Goal: Task Accomplishment & Management: Complete application form

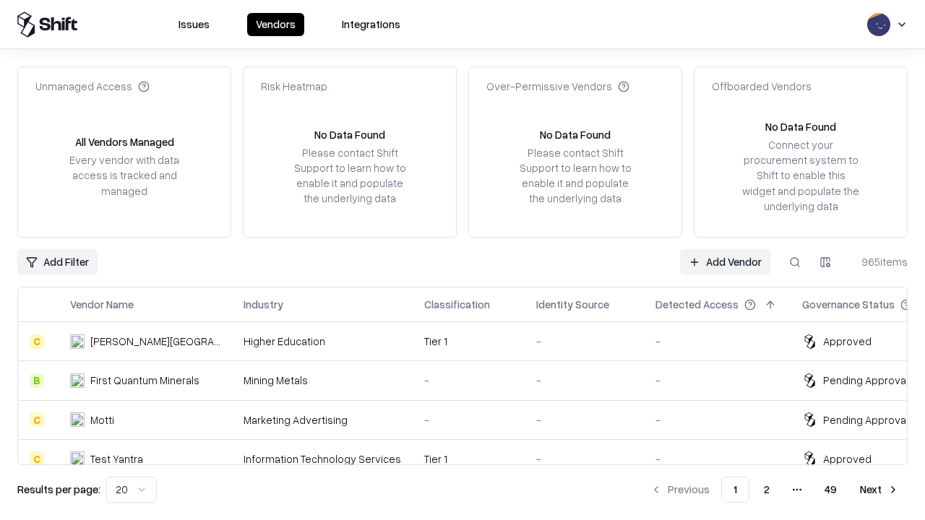
click at [725, 262] on link "Add Vendor" at bounding box center [725, 262] width 90 height 26
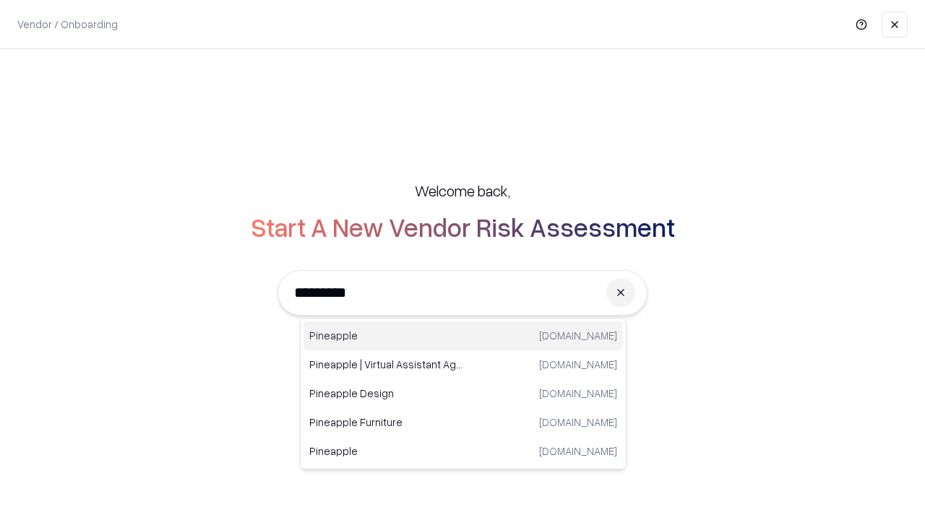
click at [463, 336] on div "Pineapple [DOMAIN_NAME]" at bounding box center [462, 336] width 319 height 29
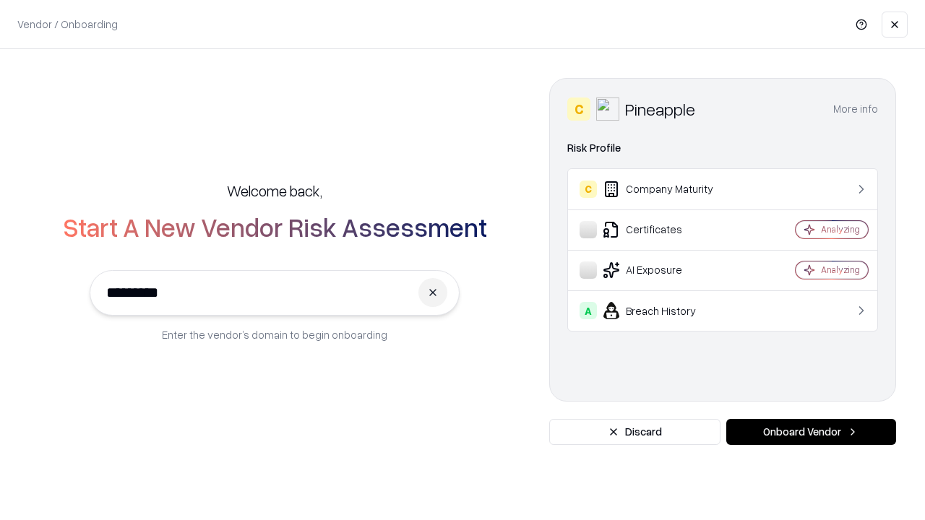
type input "*********"
click at [811, 432] on button "Onboard Vendor" at bounding box center [811, 432] width 170 height 26
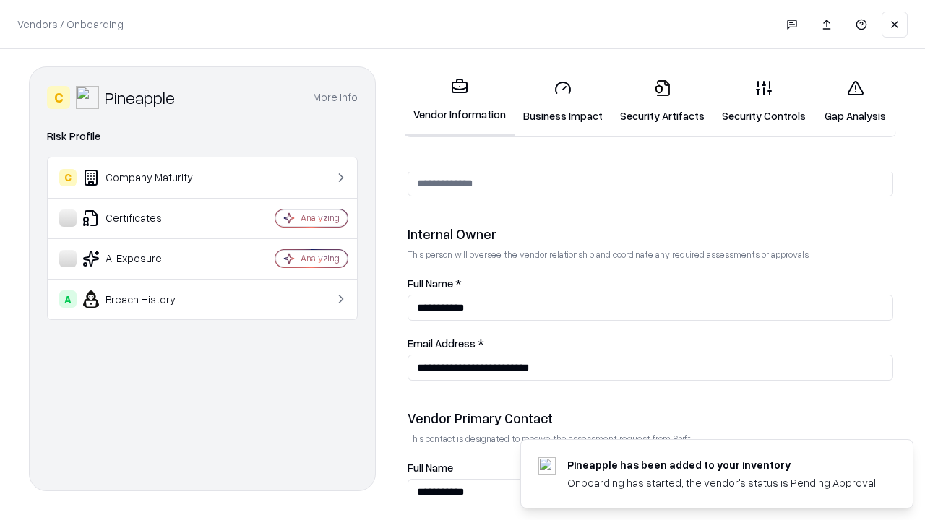
scroll to position [749, 0]
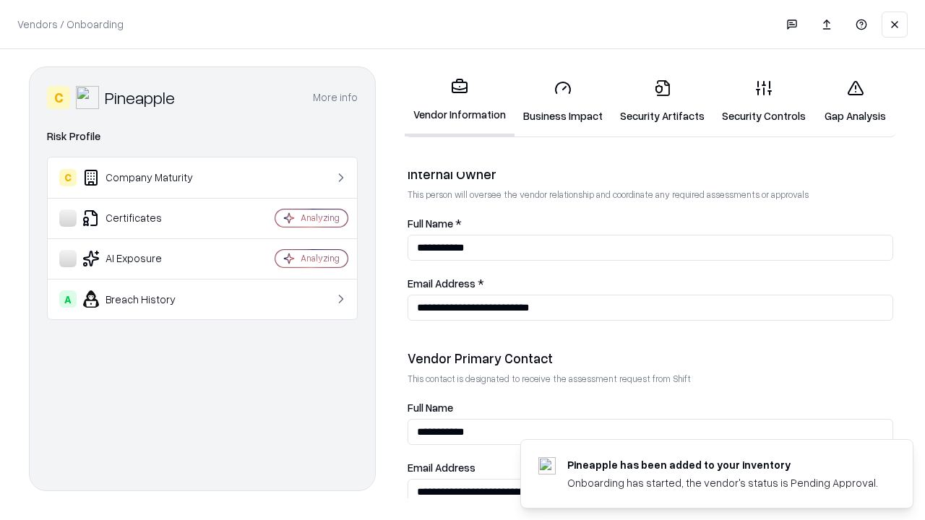
click at [662, 101] on link "Security Artifacts" at bounding box center [662, 101] width 102 height 67
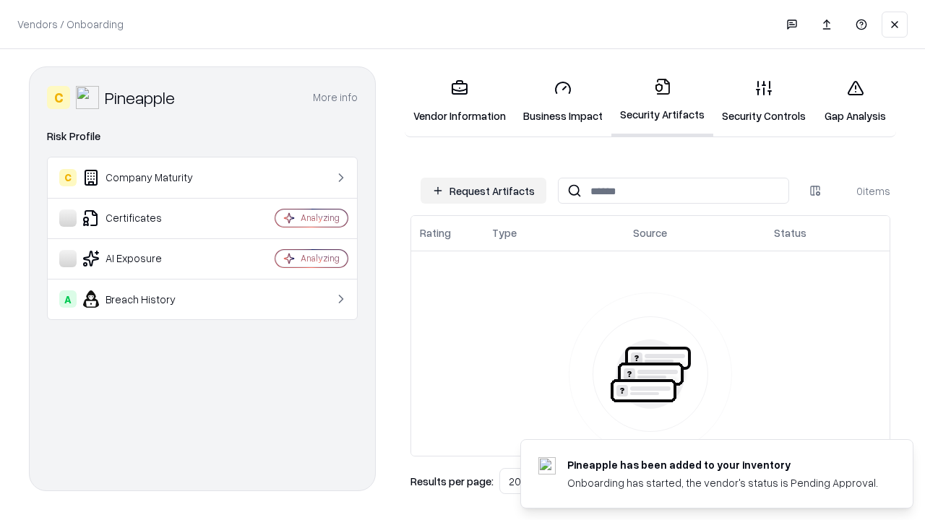
click at [483, 191] on button "Request Artifacts" at bounding box center [484, 191] width 126 height 26
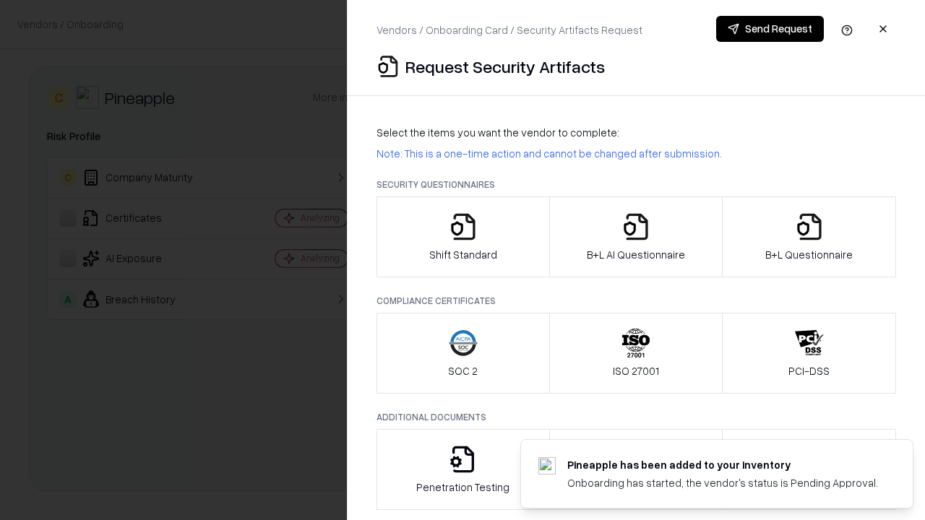
click at [809, 237] on icon "button" at bounding box center [809, 226] width 29 height 29
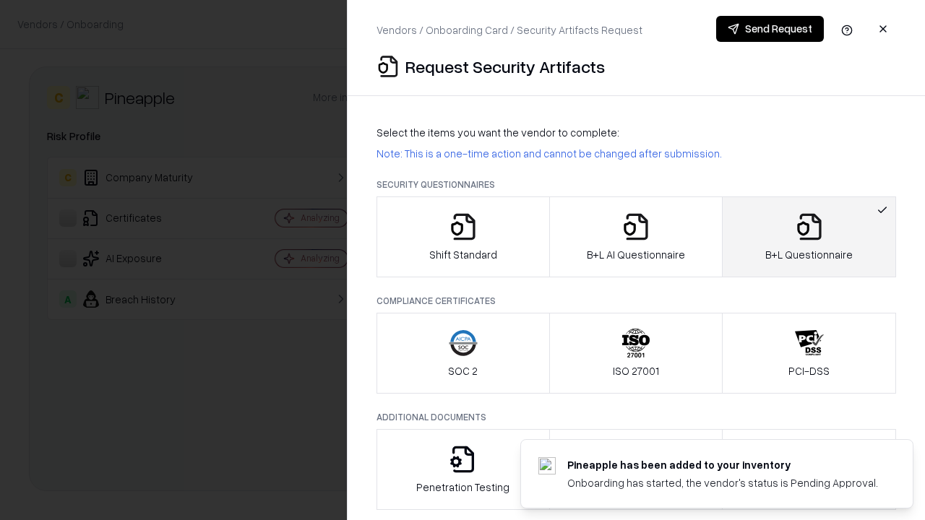
click at [635, 237] on icon "button" at bounding box center [635, 226] width 29 height 29
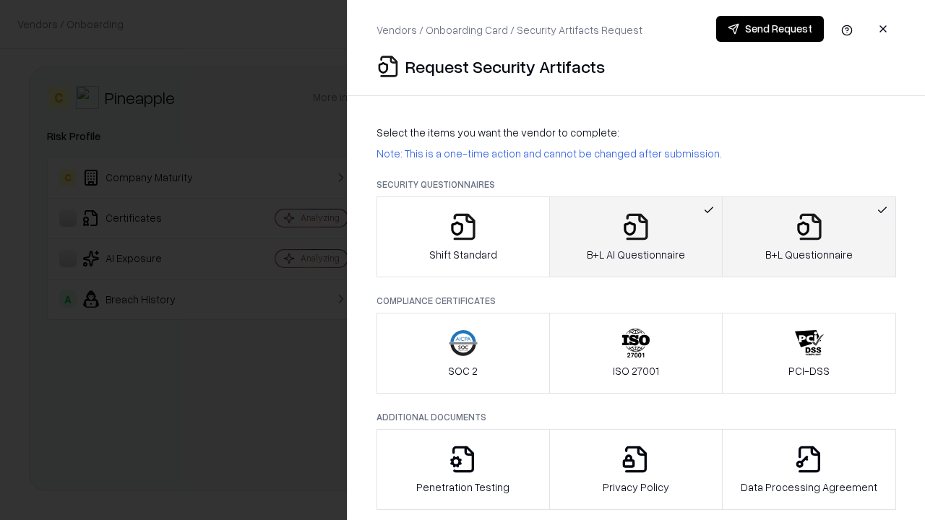
click at [770, 29] on button "Send Request" at bounding box center [770, 29] width 108 height 26
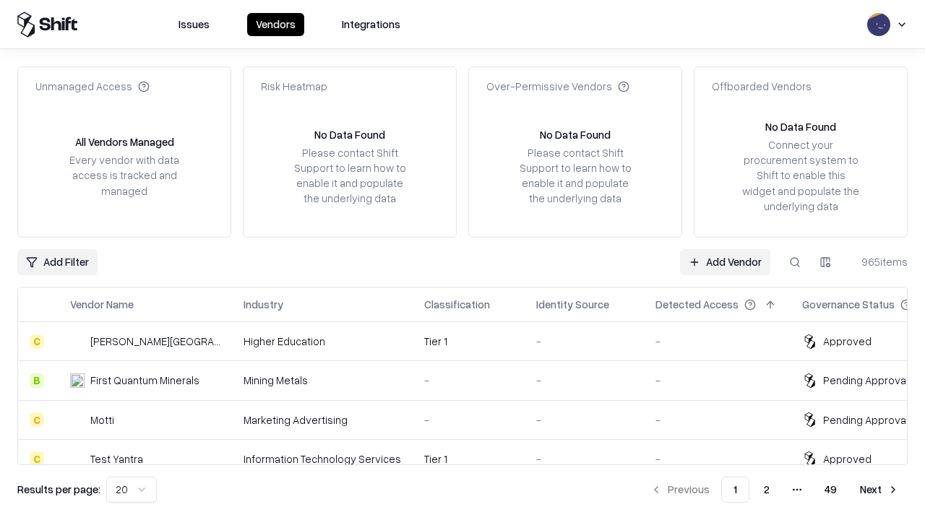
click at [725, 262] on link "Add Vendor" at bounding box center [725, 262] width 90 height 26
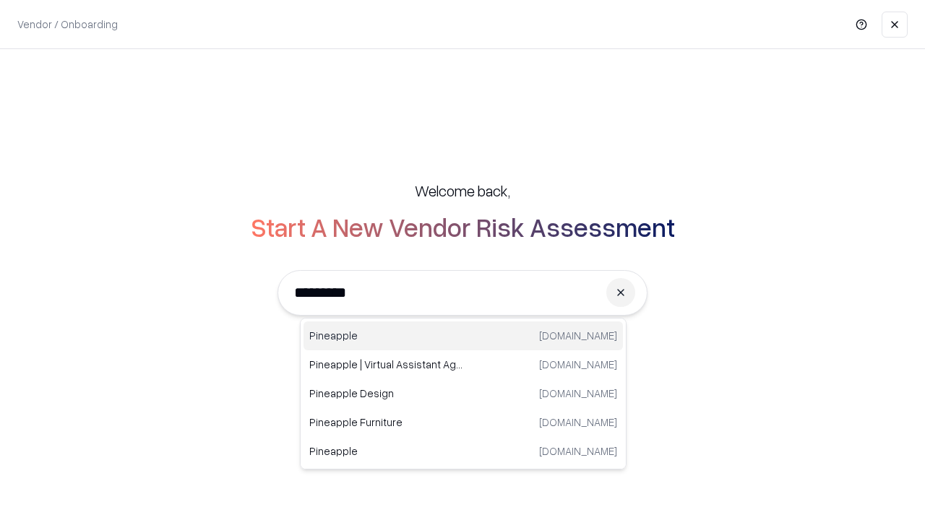
click at [463, 336] on div "Pineapple [DOMAIN_NAME]" at bounding box center [462, 336] width 319 height 29
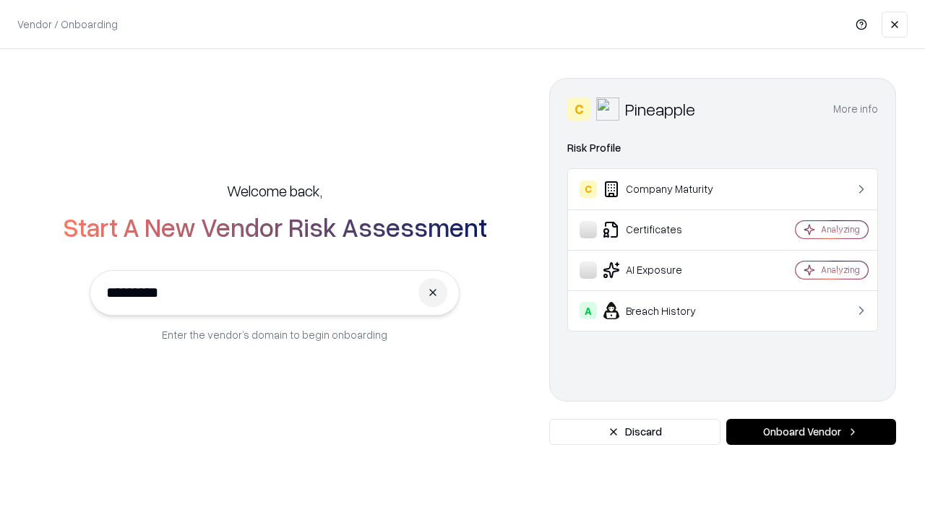
type input "*********"
click at [811, 432] on button "Onboard Vendor" at bounding box center [811, 432] width 170 height 26
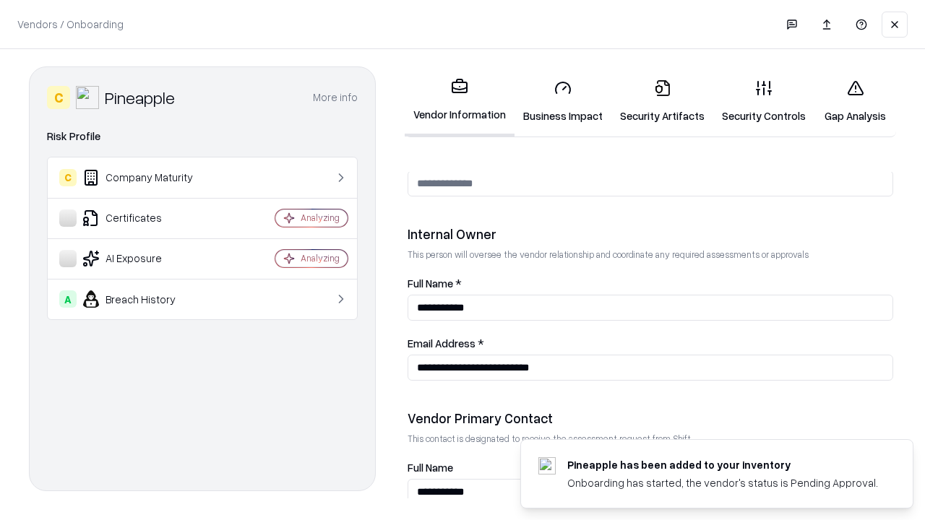
scroll to position [749, 0]
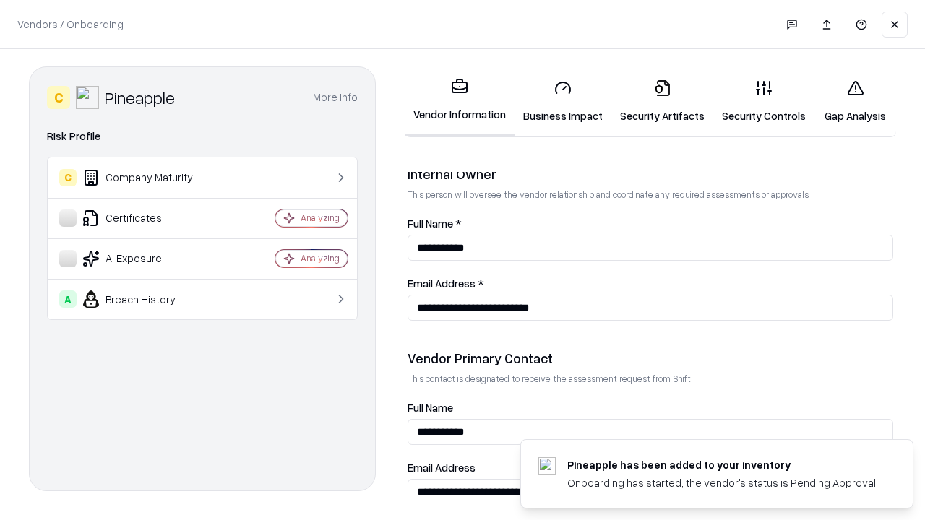
click at [855, 101] on link "Gap Analysis" at bounding box center [855, 101] width 82 height 67
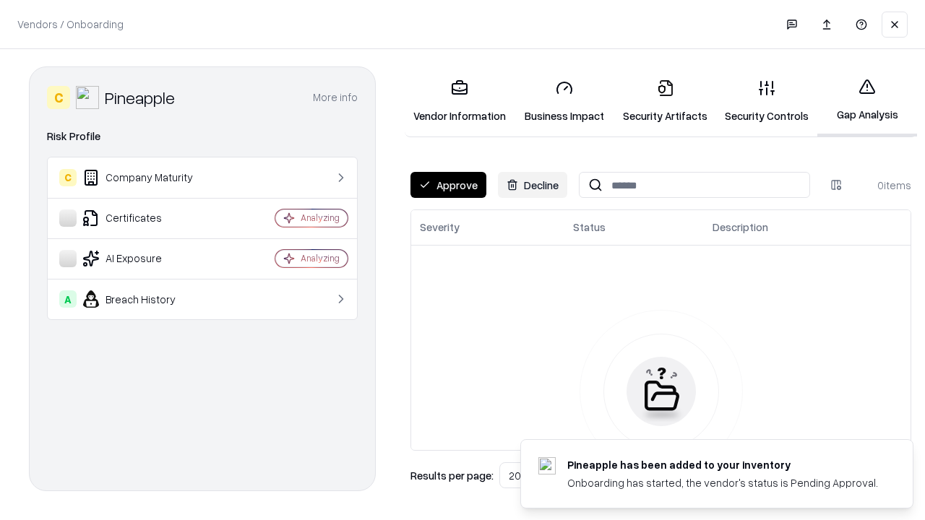
click at [448, 185] on button "Approve" at bounding box center [448, 185] width 76 height 26
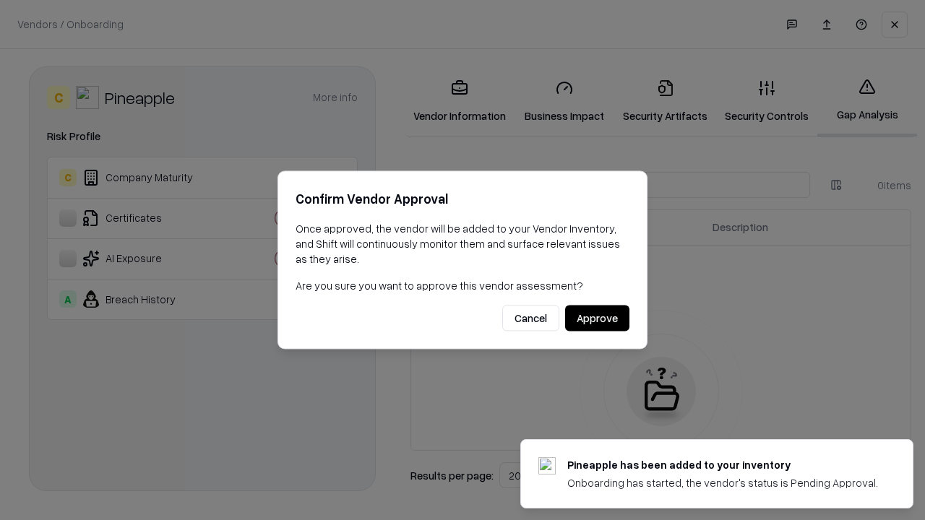
click at [597, 318] on button "Approve" at bounding box center [597, 319] width 64 height 26
